Goal: Check status

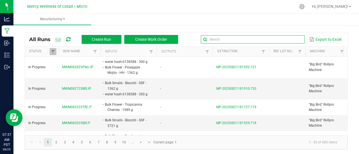
click at [281, 40] on input "text" at bounding box center [253, 39] width 104 height 8
paste input "MWM080825BBD.IF"
type input "MWM080825BBD.IF"
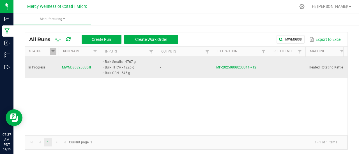
click at [77, 65] on span "MWM080825BBD.IF" at bounding box center [77, 67] width 30 height 5
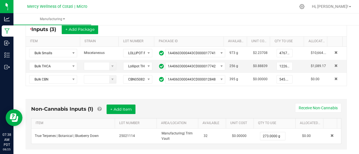
scroll to position [109, 0]
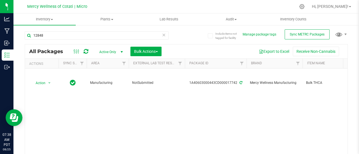
type input "12848"
click at [162, 35] on icon at bounding box center [164, 34] width 4 height 7
